Goal: Task Accomplishment & Management: Manage account settings

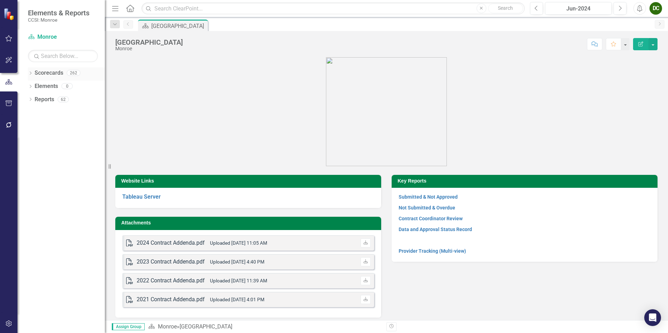
click at [31, 72] on icon "Dropdown" at bounding box center [30, 74] width 5 height 4
click at [32, 84] on icon "Dropdown" at bounding box center [33, 86] width 5 height 4
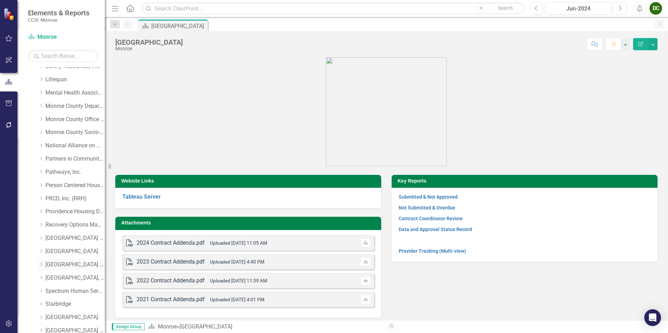
scroll to position [175, 0]
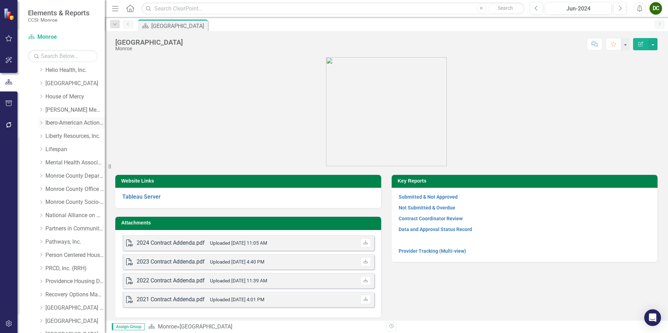
click at [41, 124] on icon "Dropdown" at bounding box center [40, 123] width 5 height 4
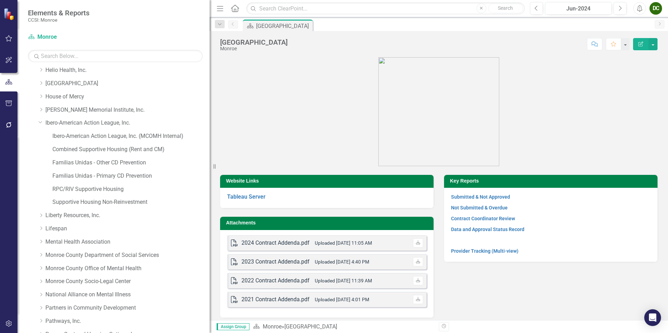
drag, startPoint x: 109, startPoint y: 165, endPoint x: 242, endPoint y: 173, distance: 133.0
click at [242, 173] on div "Elements & Reports CCSI: Monroe Scorecard Monroe Search Dropdown Scorecards 262…" at bounding box center [334, 166] width 668 height 333
click at [38, 123] on div "Dropdown" at bounding box center [40, 122] width 6 height 5
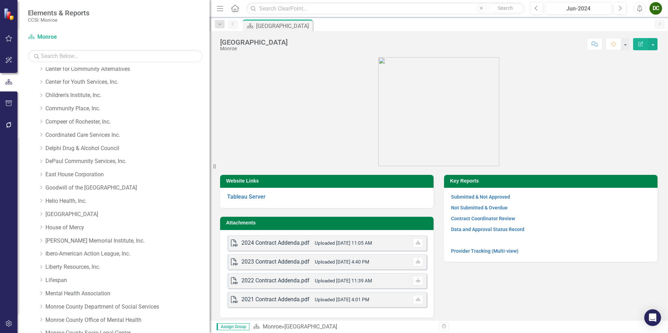
scroll to position [0, 0]
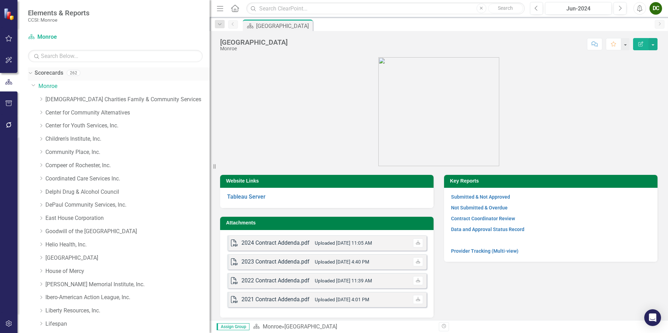
click at [30, 75] on div "Dropdown" at bounding box center [30, 73] width 5 height 3
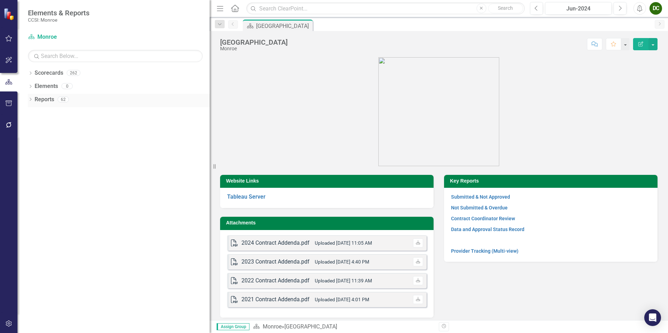
click at [30, 100] on icon "Dropdown" at bounding box center [30, 100] width 5 height 4
click at [30, 149] on div "Dropdown Scorecard Scorecards 2 Monroe County Default Dropdown Deliverable Deli…" at bounding box center [119, 138] width 182 height 65
click at [34, 150] on icon "Dropdown" at bounding box center [33, 151] width 5 height 4
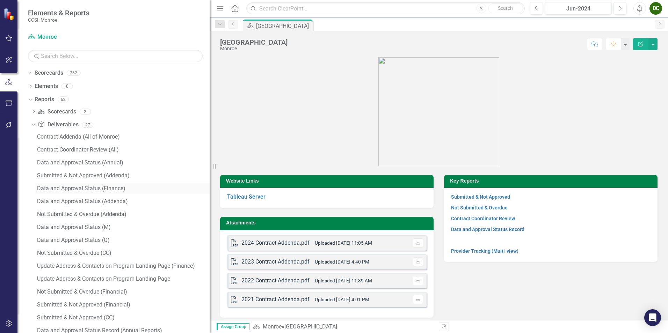
click at [74, 191] on div "Data and Approval Status (Finance)" at bounding box center [123, 189] width 173 height 6
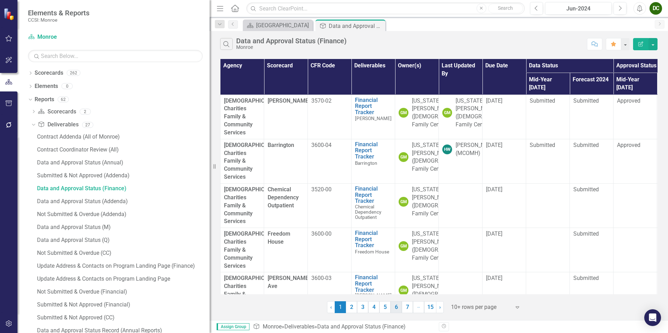
click at [392, 307] on link "6" at bounding box center [396, 308] width 11 height 12
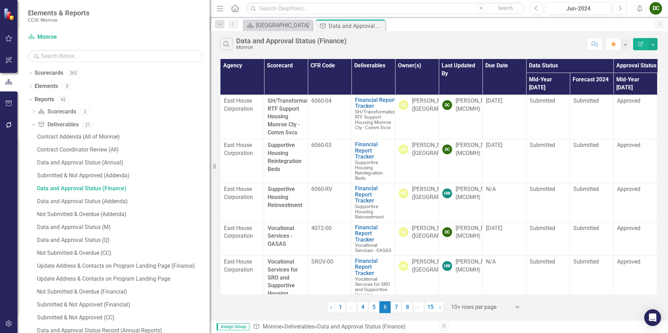
scroll to position [309, 0]
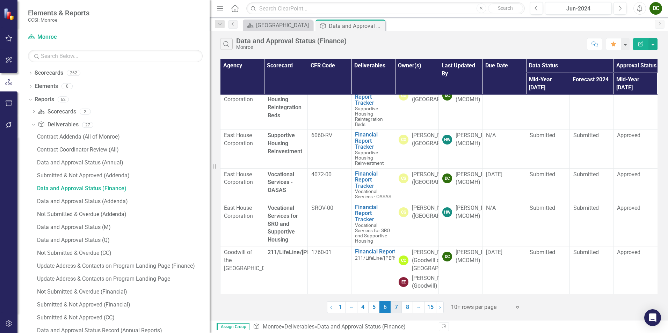
click at [400, 304] on link "7" at bounding box center [396, 308] width 11 height 12
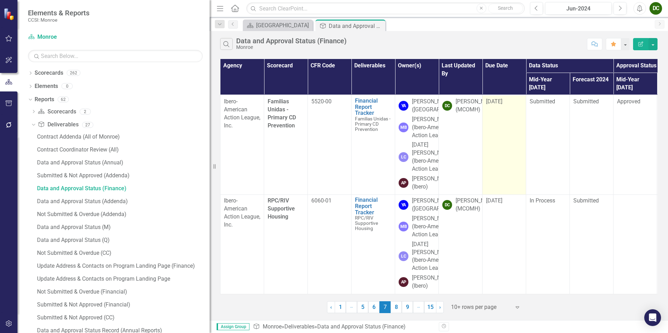
scroll to position [539, 0]
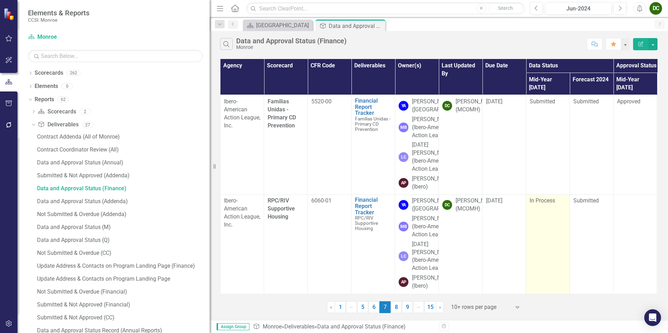
click at [542, 197] on span "In Process" at bounding box center [543, 200] width 26 height 7
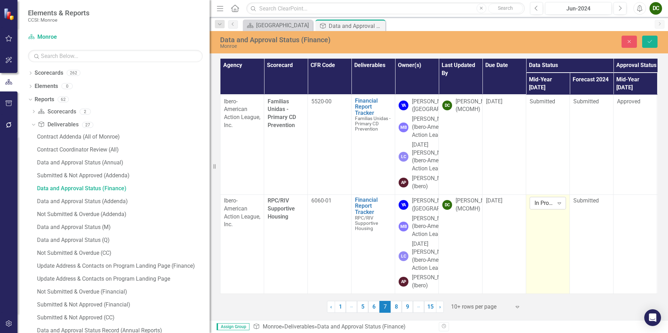
drag, startPoint x: 542, startPoint y: 165, endPoint x: 540, endPoint y: 168, distance: 4.1
click at [540, 199] on div "In Process" at bounding box center [544, 203] width 19 height 8
click at [548, 199] on div "Submitted" at bounding box center [558, 205] width 56 height 12
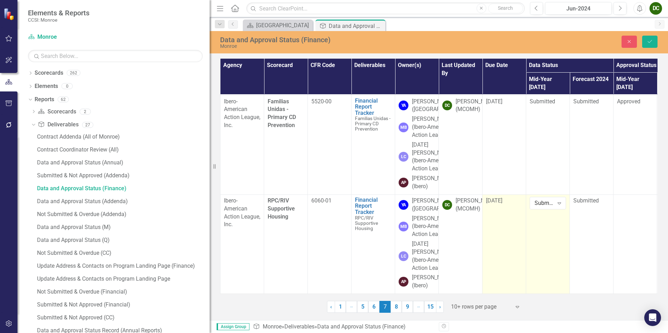
scroll to position [574, 0]
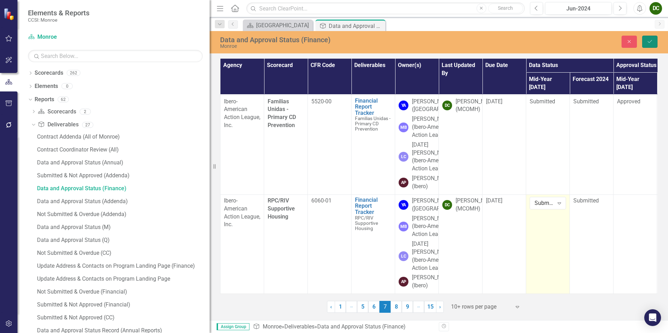
click at [654, 42] on button "Save" at bounding box center [649, 42] width 15 height 12
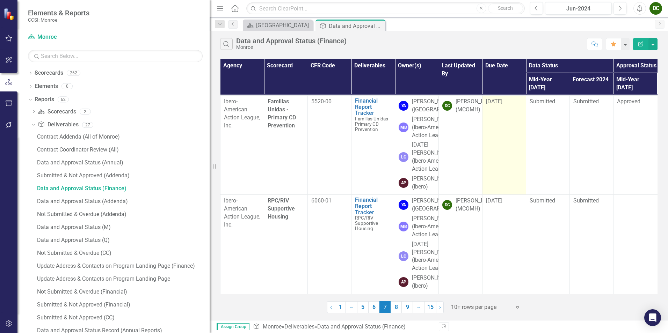
scroll to position [399, 0]
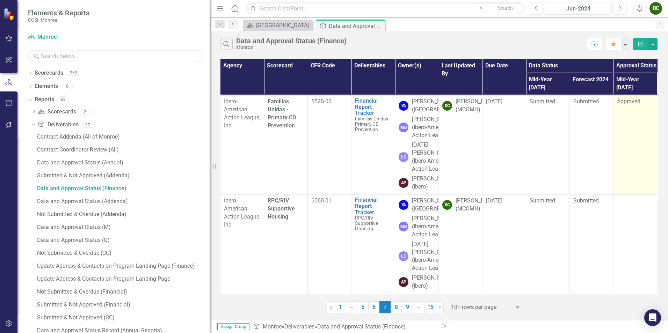
click at [622, 105] on span "Approved" at bounding box center [628, 101] width 23 height 7
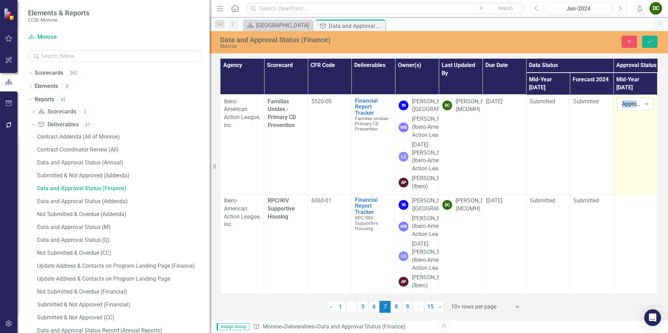
click at [622, 110] on div "Approved Expand" at bounding box center [635, 104] width 36 height 13
click at [622, 108] on input "text" at bounding box center [622, 104] width 1 height 8
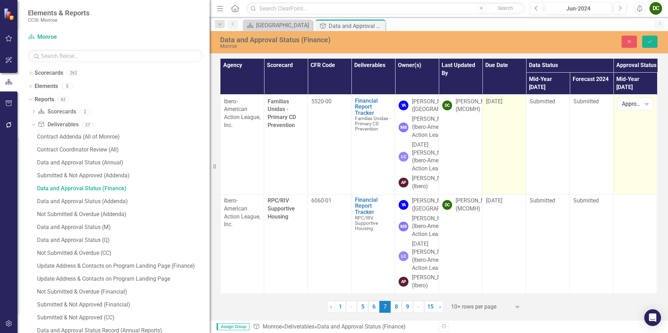
scroll to position [574, 0]
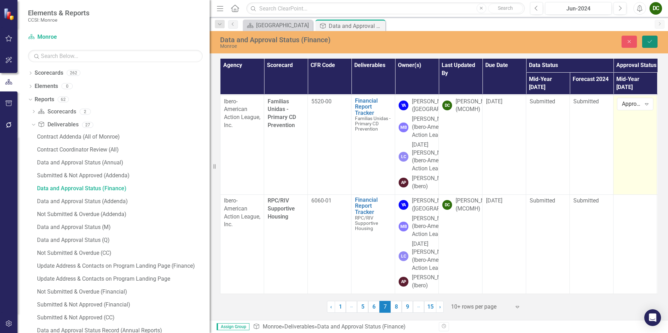
click at [647, 38] on button "Save" at bounding box center [649, 42] width 15 height 12
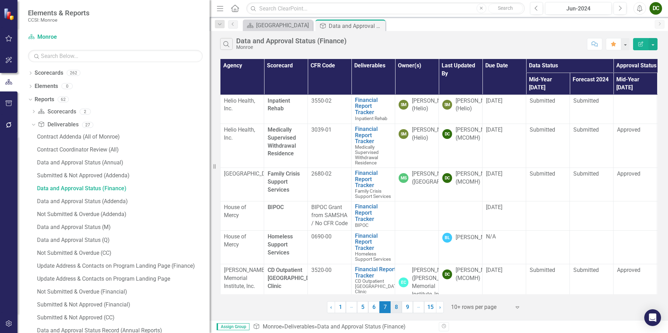
click at [398, 307] on link "8" at bounding box center [396, 308] width 11 height 12
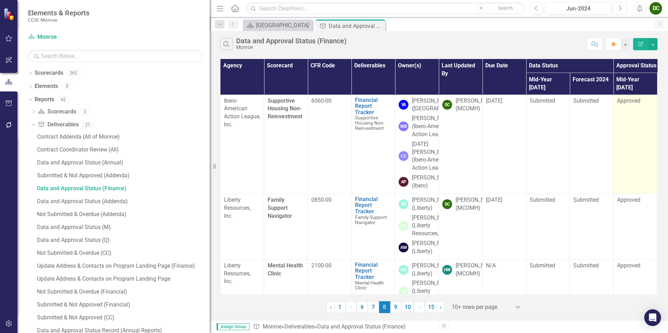
click at [623, 97] on span "Approved" at bounding box center [628, 100] width 23 height 7
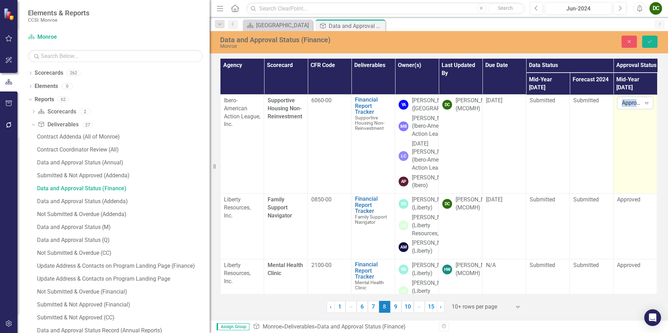
click at [623, 99] on div "Approved" at bounding box center [631, 103] width 19 height 8
click at [631, 109] on div "Not Defined" at bounding box center [646, 107] width 45 height 8
click at [648, 41] on icon "Save" at bounding box center [650, 41] width 6 height 5
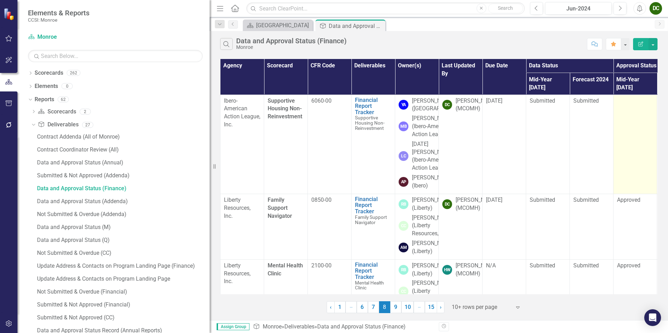
click at [629, 97] on div at bounding box center [635, 101] width 36 height 8
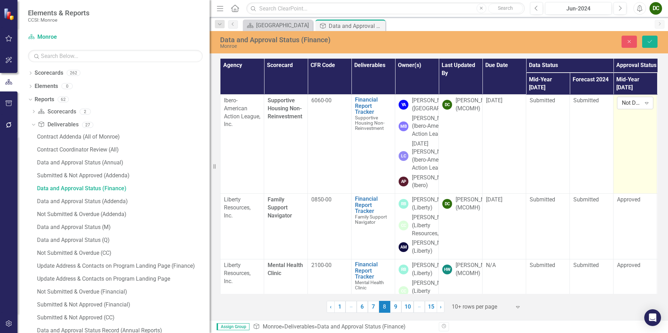
click at [629, 99] on div "Not Defined" at bounding box center [631, 103] width 19 height 8
click at [631, 115] on div "Approved" at bounding box center [646, 119] width 45 height 8
click at [645, 43] on button "Save" at bounding box center [649, 42] width 15 height 12
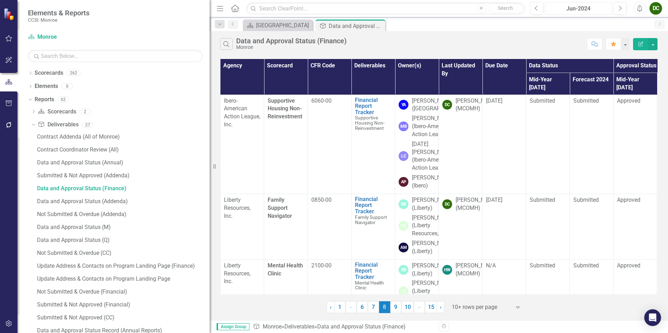
click at [599, 9] on div "Jun-2024" at bounding box center [579, 9] width 62 height 8
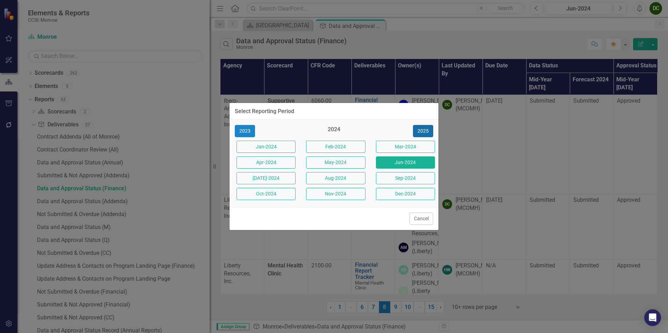
click at [418, 131] on button "2025" at bounding box center [423, 131] width 20 height 12
click at [390, 159] on button "Jun-2025" at bounding box center [405, 163] width 59 height 12
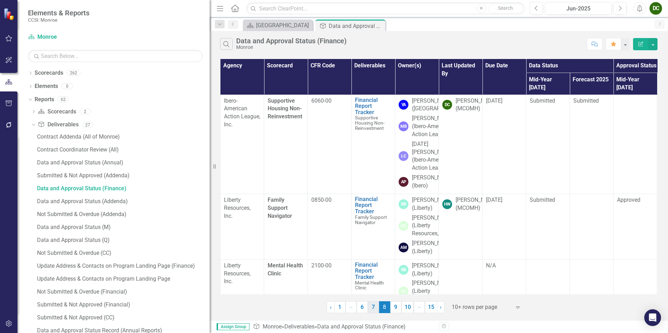
click at [373, 309] on link "7" at bounding box center [373, 308] width 11 height 12
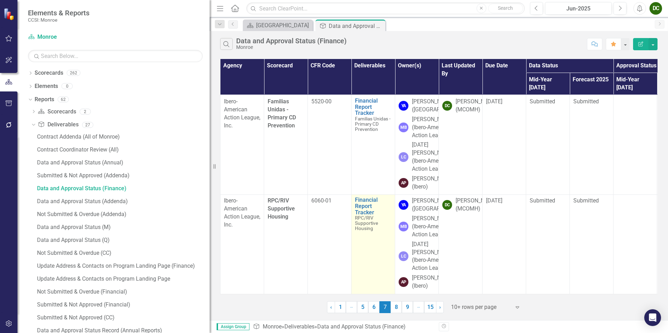
scroll to position [434, 0]
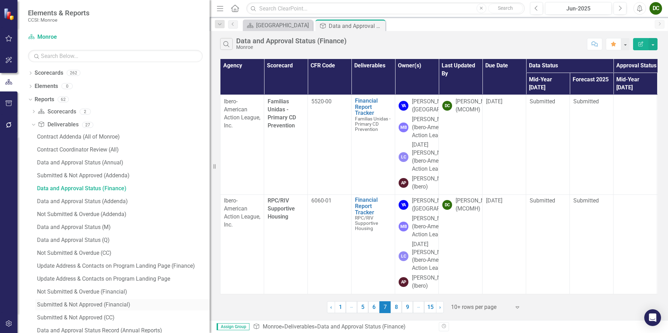
click at [93, 304] on div "Submitted & Not Approved (Financial)" at bounding box center [123, 305] width 173 height 6
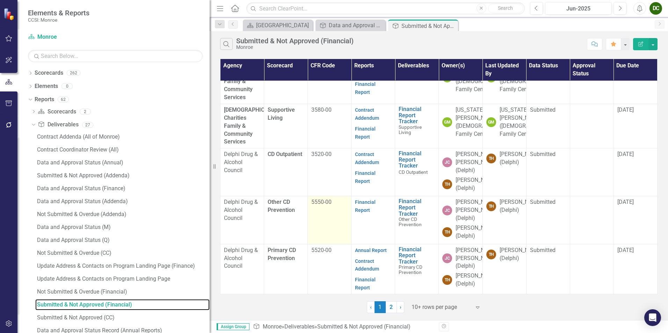
scroll to position [277, 0]
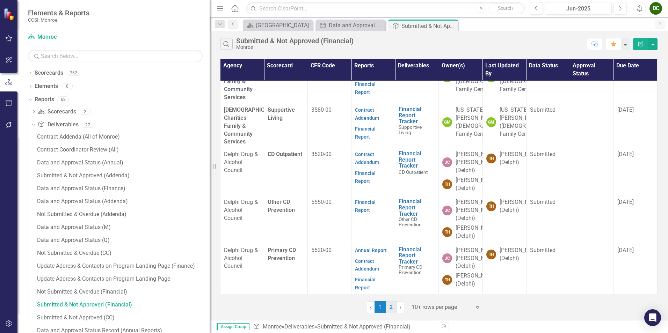
click at [391, 310] on link "2" at bounding box center [391, 308] width 11 height 12
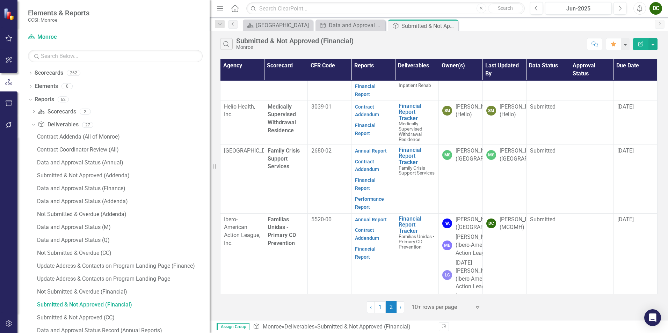
scroll to position [80, 0]
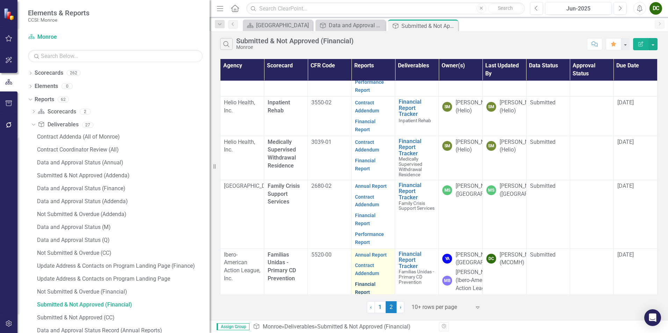
click at [364, 282] on link "Financial Report" at bounding box center [365, 289] width 21 height 14
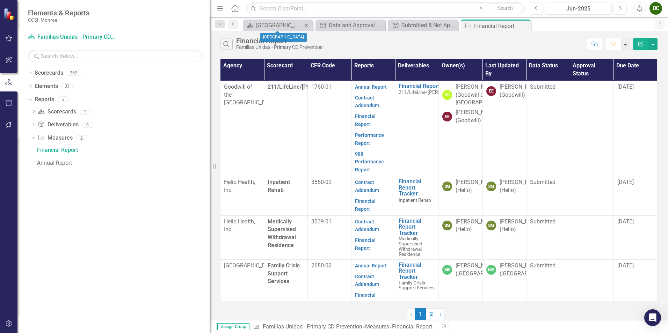
click at [306, 24] on icon "Close" at bounding box center [306, 26] width 7 height 6
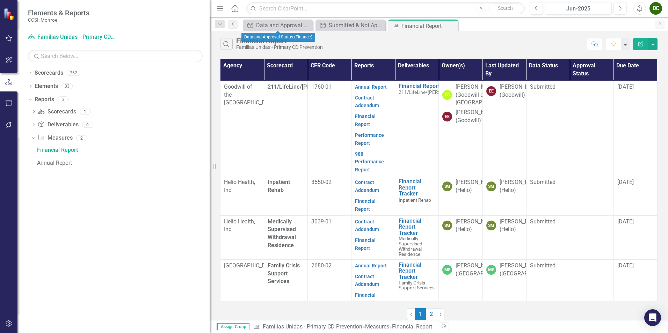
click at [0, 0] on icon "Close" at bounding box center [0, 0] width 0 height 0
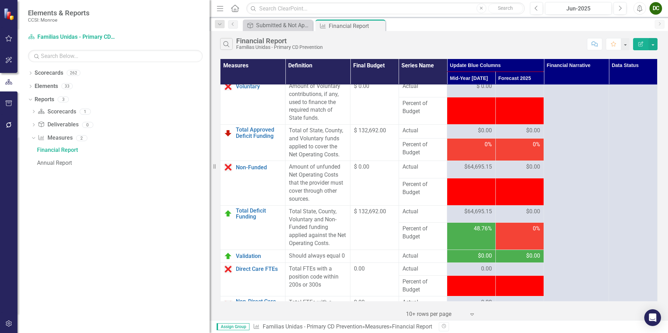
scroll to position [1101, 0]
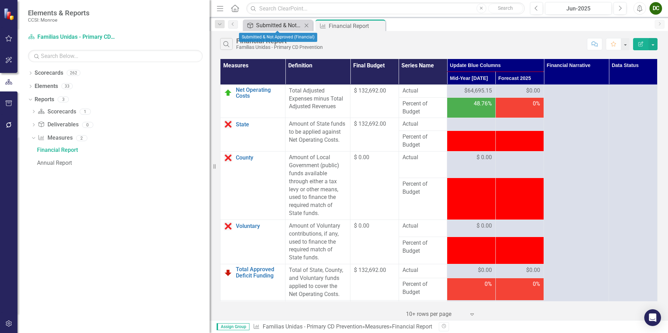
click at [281, 23] on div "Submitted & Not Approved (Financial)" at bounding box center [279, 25] width 46 height 9
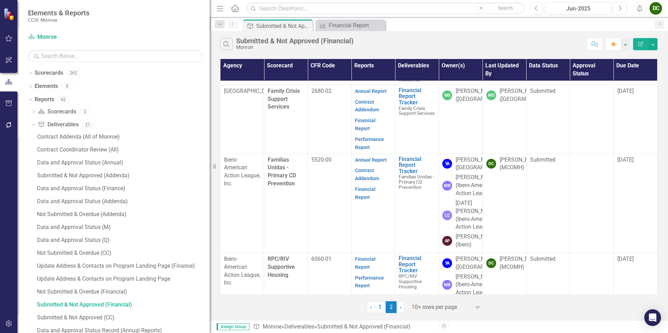
scroll to position [384, 0]
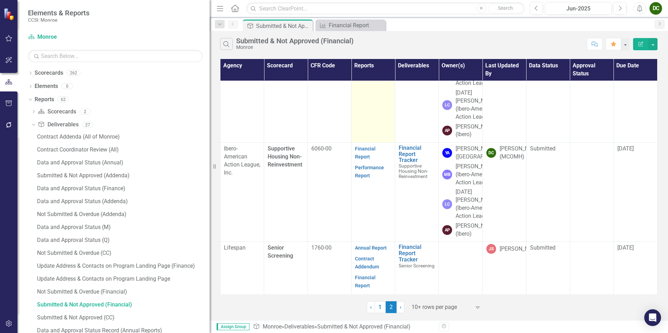
click at [366, 60] on link "Financial Report" at bounding box center [365, 54] width 21 height 14
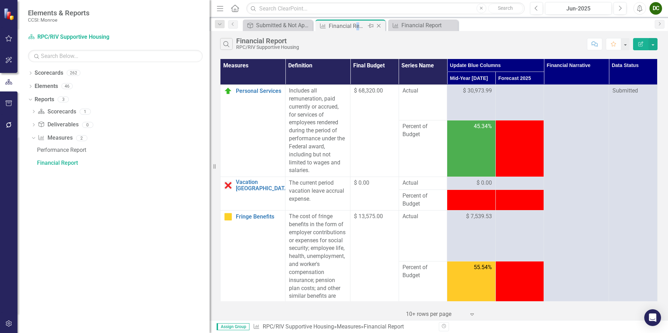
drag, startPoint x: 356, startPoint y: 23, endPoint x: 363, endPoint y: 23, distance: 6.6
click at [363, 23] on div "Financial Report" at bounding box center [347, 26] width 37 height 9
drag, startPoint x: 363, startPoint y: 23, endPoint x: 352, endPoint y: 36, distance: 17.1
click at [352, 36] on div "Search Financial Report RPC/RIV Supportive Housing Comment Favorite Edit Report" at bounding box center [439, 42] width 458 height 23
click at [402, 23] on div "Financial Report" at bounding box center [425, 25] width 46 height 9
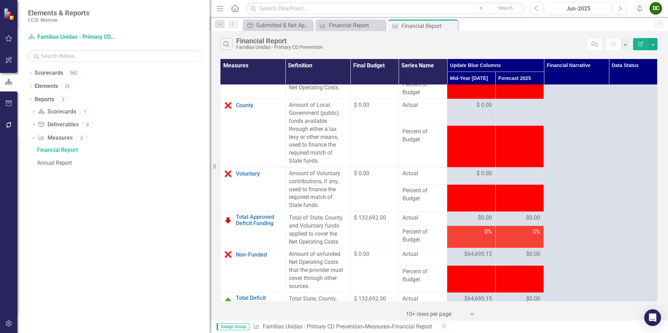
scroll to position [1118, 0]
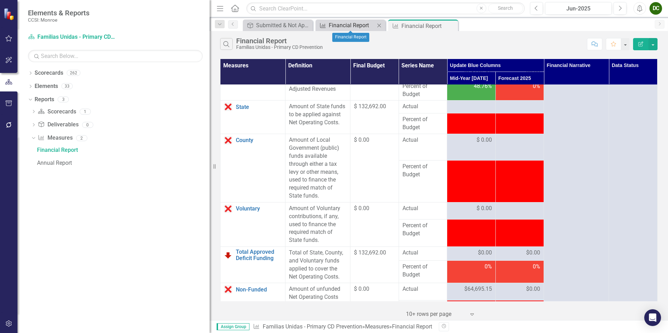
click at [339, 27] on div "Financial Report" at bounding box center [352, 25] width 46 height 9
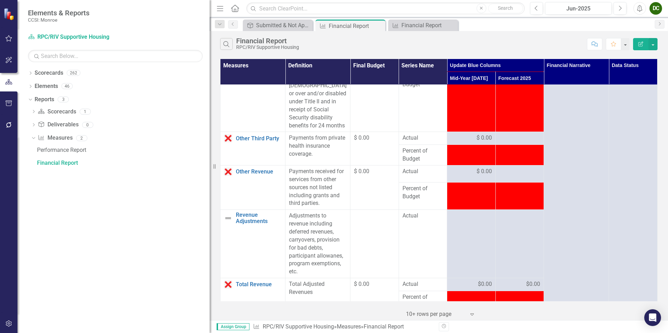
scroll to position [1048, 0]
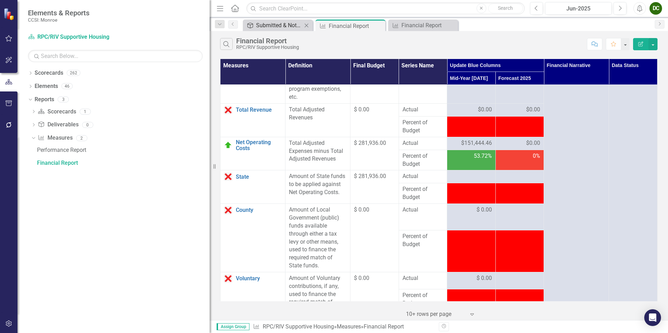
click at [275, 27] on div "Submitted & Not Approved (Financial)" at bounding box center [279, 25] width 46 height 9
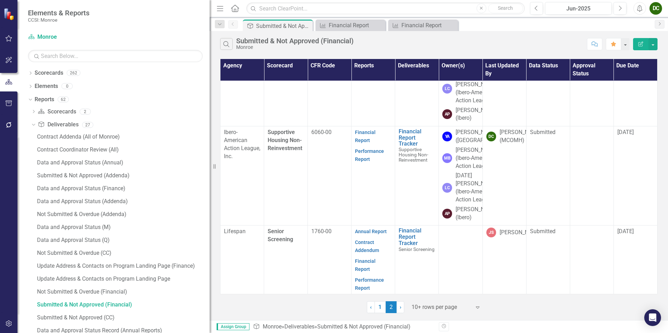
scroll to position [464, 0]
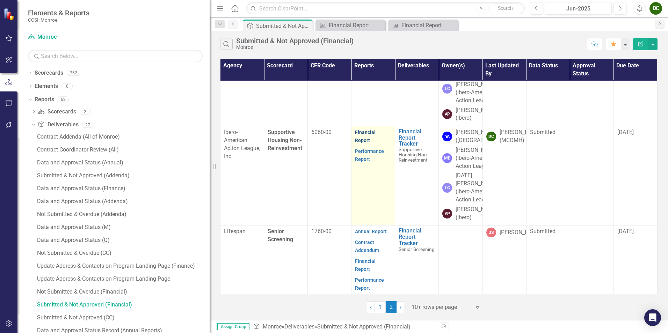
click at [364, 143] on link "Financial Report" at bounding box center [365, 137] width 21 height 14
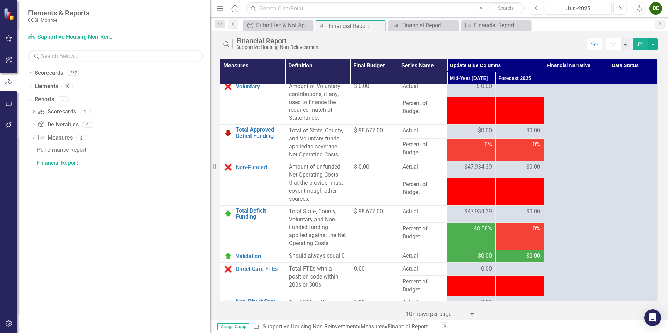
scroll to position [1310, 0]
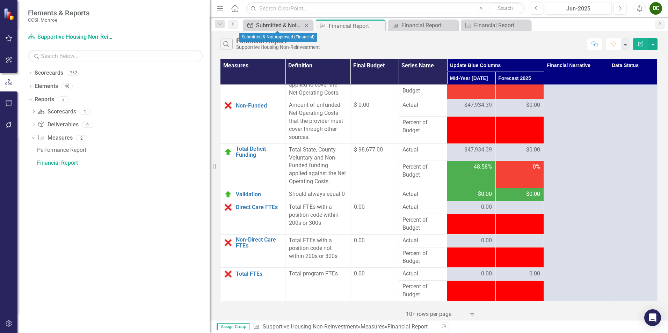
click at [300, 27] on div "Submitted & Not Approved (Financial)" at bounding box center [279, 25] width 46 height 9
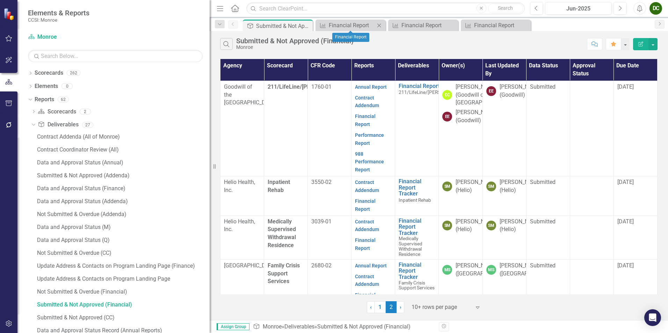
click at [378, 25] on icon "Close" at bounding box center [379, 26] width 7 height 6
click at [0, 0] on icon "Close" at bounding box center [0, 0] width 0 height 0
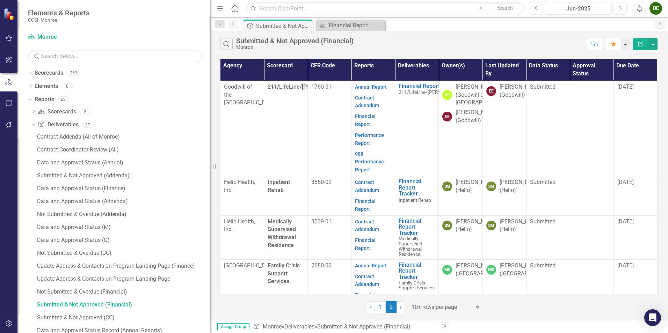
click at [0, 0] on icon "Close" at bounding box center [0, 0] width 0 height 0
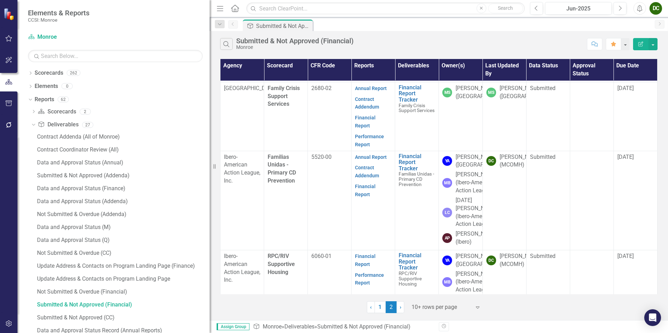
scroll to position [115, 0]
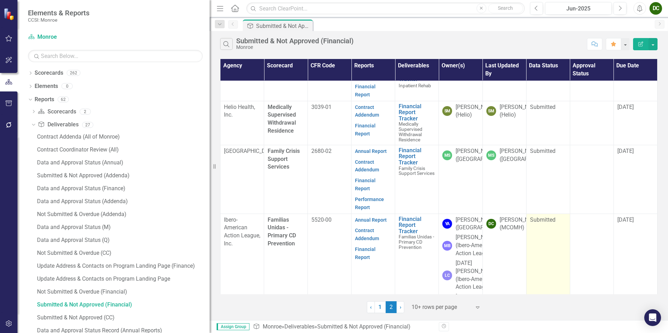
click at [550, 217] on span "Submitted" at bounding box center [543, 220] width 26 height 7
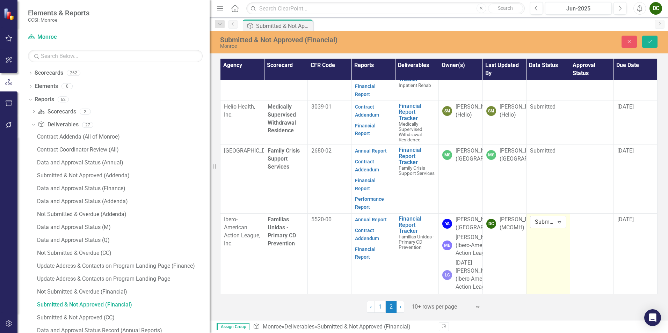
click at [550, 218] on div "Submitted" at bounding box center [544, 222] width 19 height 8
click at [547, 225] on div "In Process" at bounding box center [558, 231] width 56 height 12
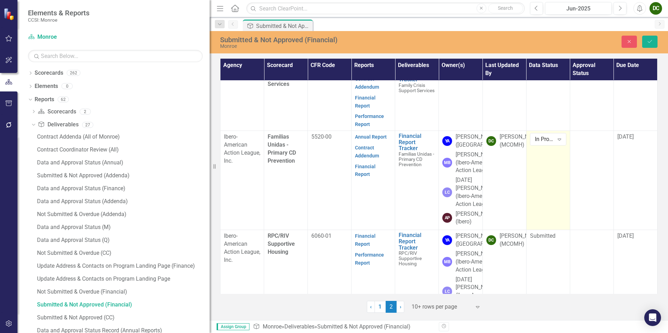
scroll to position [254, 0]
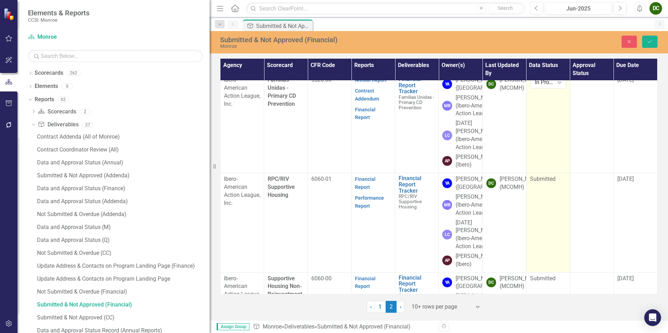
click at [558, 183] on div "Submitted" at bounding box center [548, 179] width 36 height 8
click at [544, 186] on div "Submitted" at bounding box center [544, 182] width 19 height 8
click at [547, 178] on div "In Process" at bounding box center [559, 179] width 45 height 8
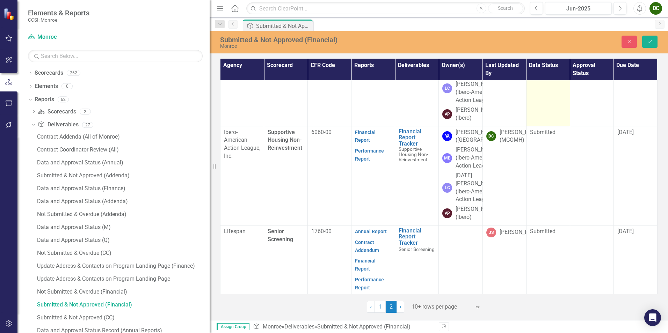
scroll to position [464, 0]
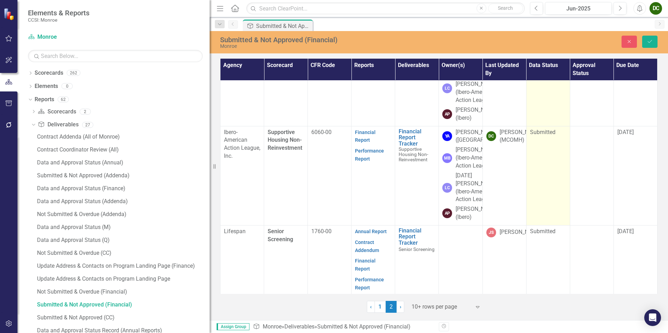
click at [538, 136] on span "Submitted" at bounding box center [543, 132] width 26 height 7
click at [538, 139] on div "Submitted" at bounding box center [544, 135] width 19 height 8
click at [550, 203] on div "In Process" at bounding box center [558, 208] width 56 height 12
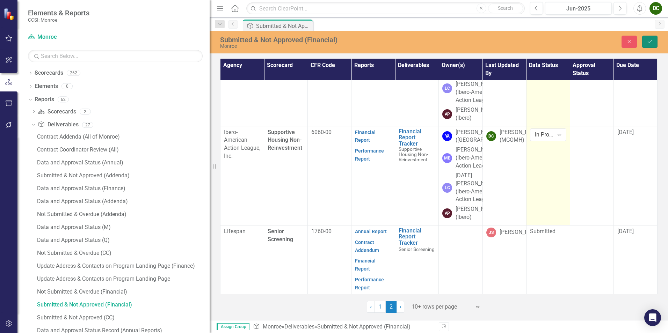
click at [646, 42] on button "Save" at bounding box center [649, 42] width 15 height 12
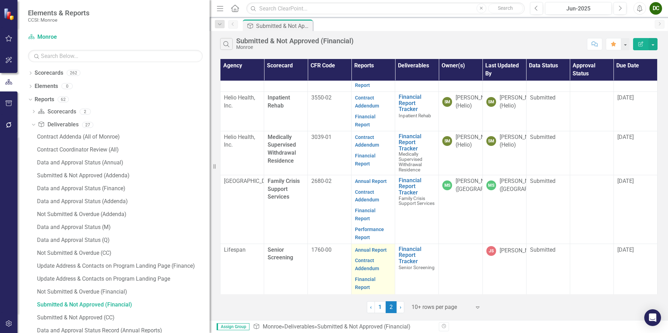
scroll to position [0, 0]
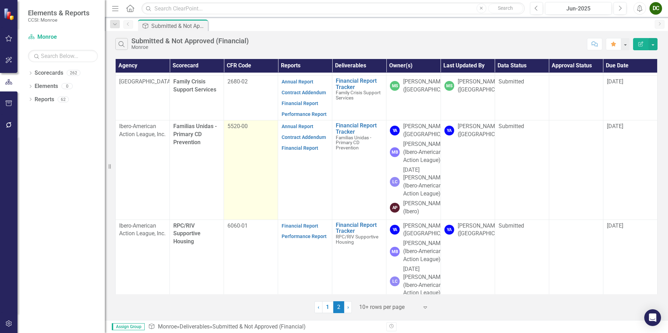
scroll to position [70, 0]
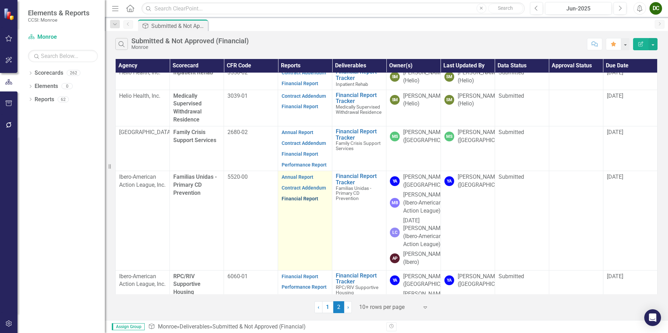
click at [298, 202] on link "Financial Report" at bounding box center [300, 199] width 37 height 6
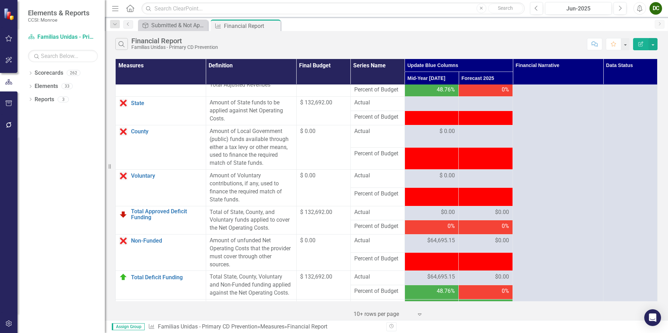
scroll to position [804, 0]
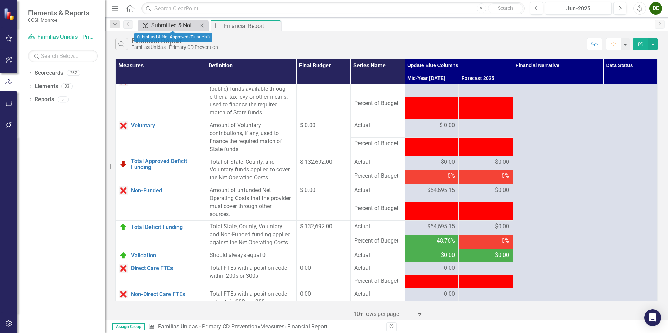
click at [184, 27] on div "Submitted & Not Approved (Financial)" at bounding box center [174, 25] width 46 height 9
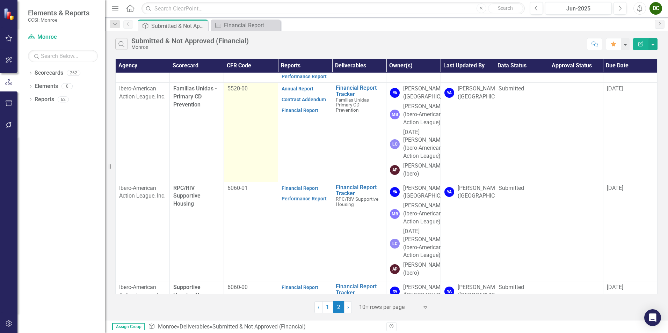
scroll to position [202, 0]
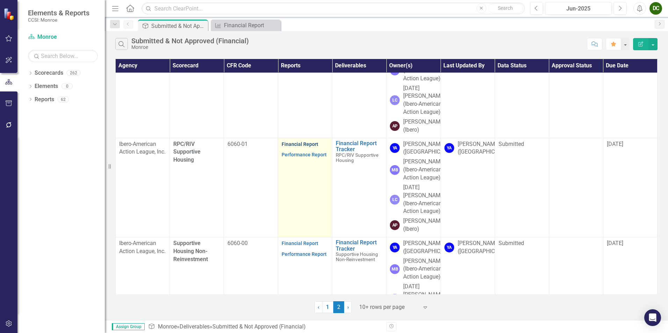
click at [302, 147] on link "Financial Report" at bounding box center [300, 145] width 37 height 6
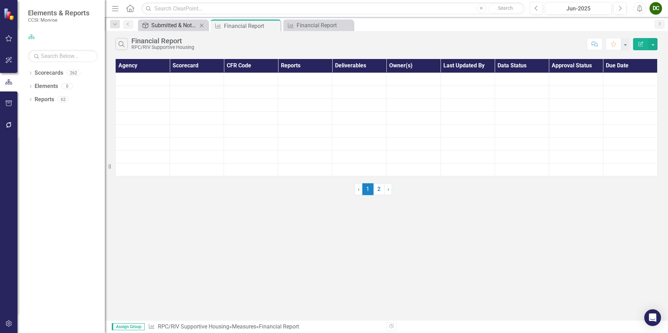
click at [172, 27] on div "Submitted & Not Approved (Financial)" at bounding box center [174, 25] width 46 height 9
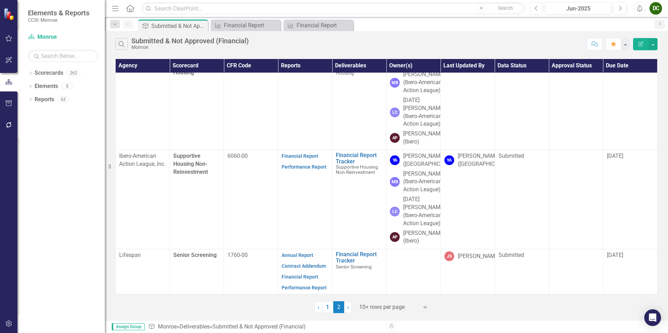
scroll to position [482, 0]
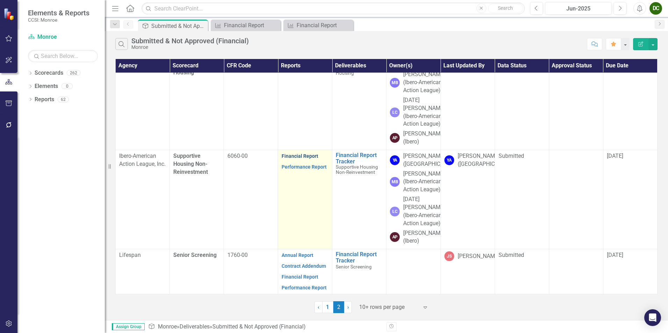
click at [301, 153] on link "Financial Report" at bounding box center [300, 156] width 37 height 6
